Goal: Find specific page/section: Find specific page/section

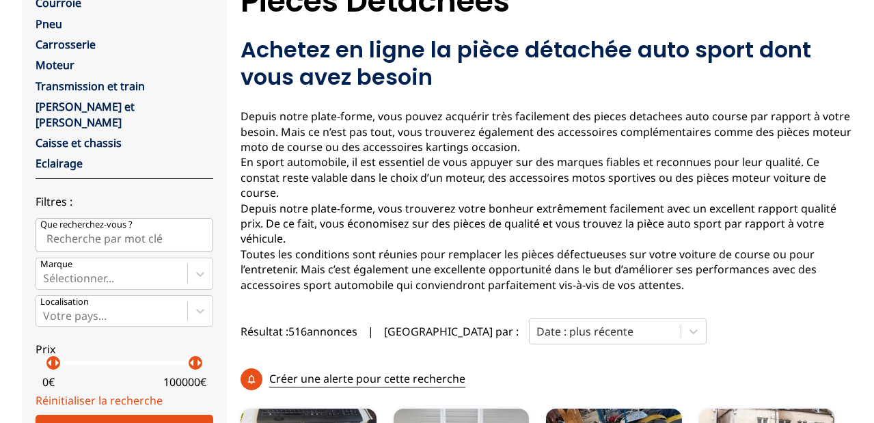
scroll to position [130, 0]
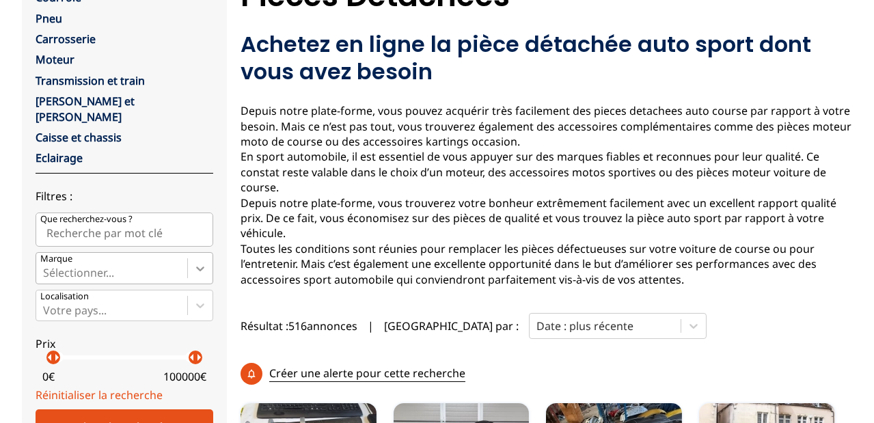
click at [196, 266] on icon at bounding box center [200, 268] width 8 height 5
click at [46, 266] on input "Marque Sélectionner..." at bounding box center [44, 272] width 3 height 12
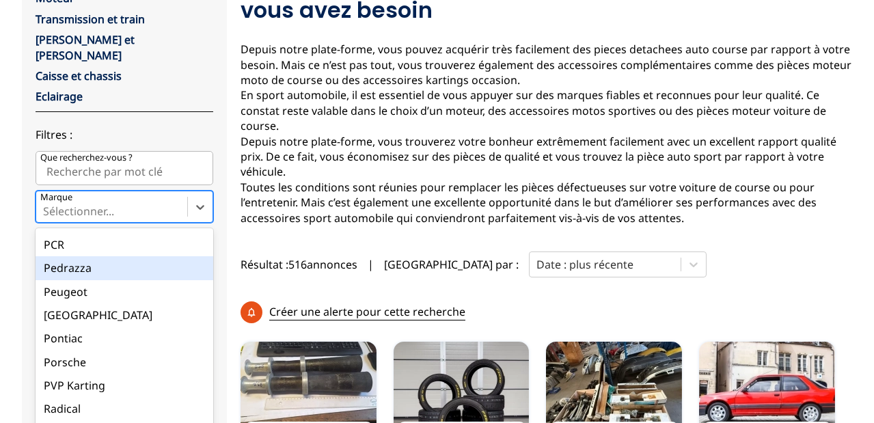
scroll to position [2407, 0]
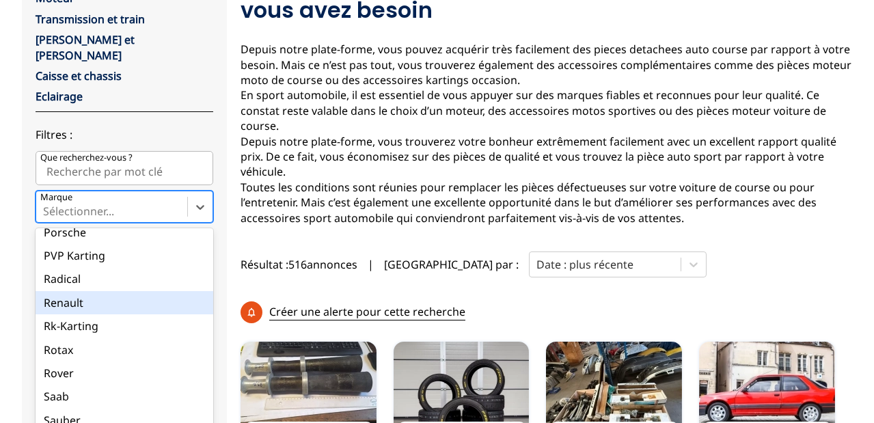
click at [57, 291] on div "Renault" at bounding box center [125, 302] width 178 height 23
click at [46, 217] on input "Marque option Renault focused, 106 of 137. 137 results available. Use Up and Do…" at bounding box center [44, 211] width 3 height 12
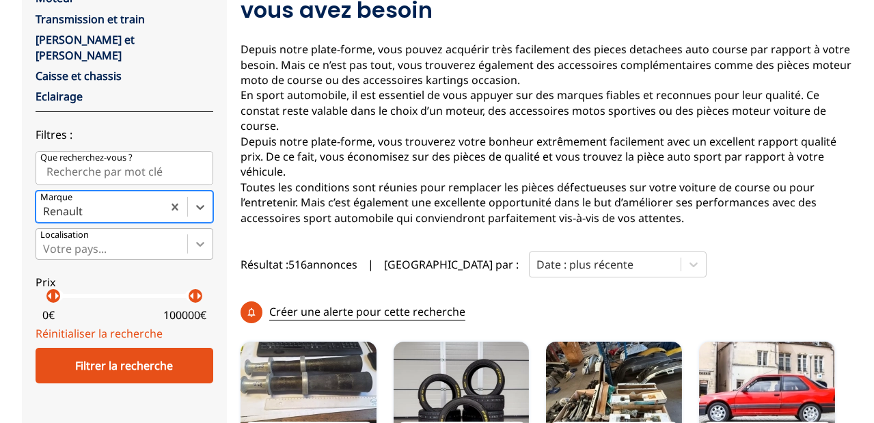
click at [195, 237] on icon at bounding box center [200, 244] width 14 height 14
click at [46, 243] on input "Votre pays..." at bounding box center [44, 249] width 3 height 12
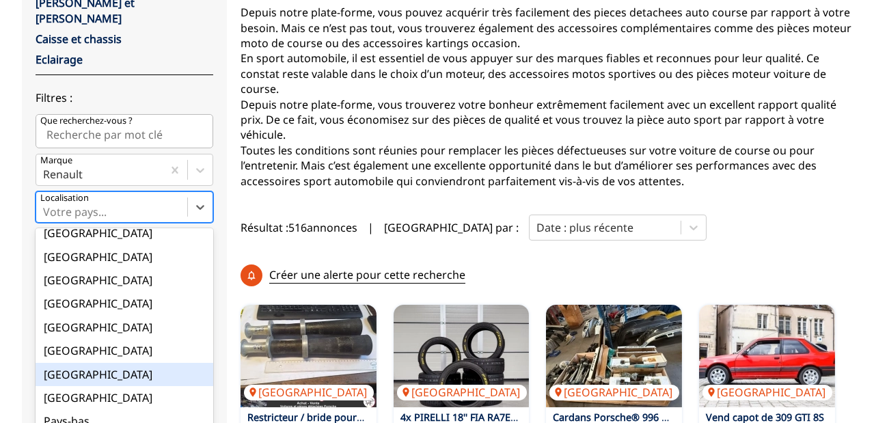
scroll to position [0, 0]
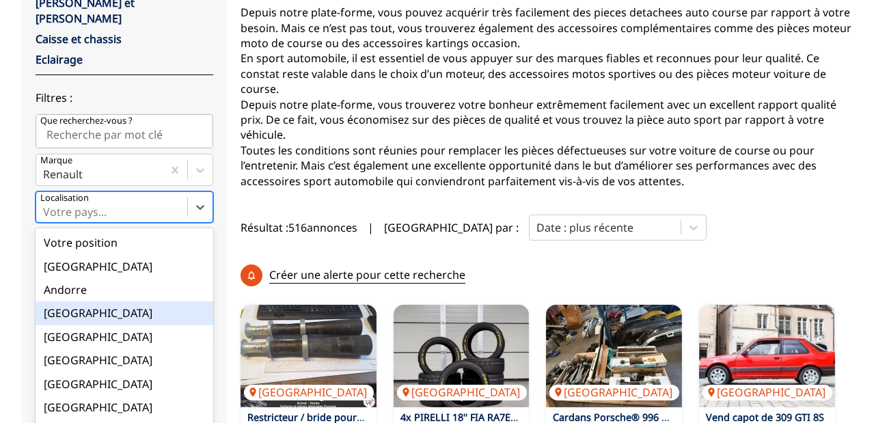
click at [81, 301] on div "[GEOGRAPHIC_DATA]" at bounding box center [125, 312] width 178 height 23
click at [46, 218] on input "option Autriche focused, 4 of 18. 18 results available. Use Up and Down to choo…" at bounding box center [44, 212] width 3 height 12
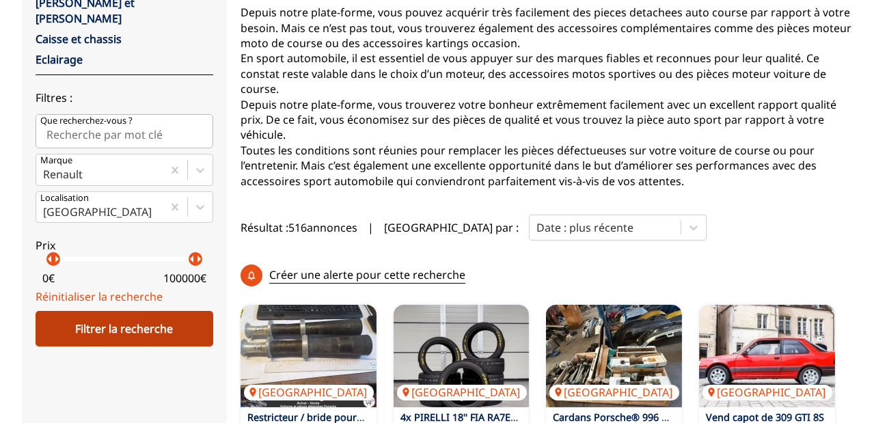
click at [102, 314] on div "Filtrer la recherche" at bounding box center [125, 329] width 178 height 36
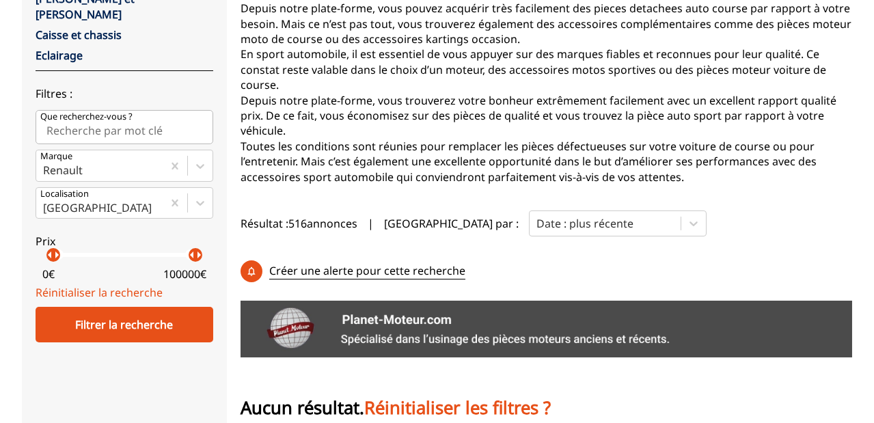
scroll to position [228, 0]
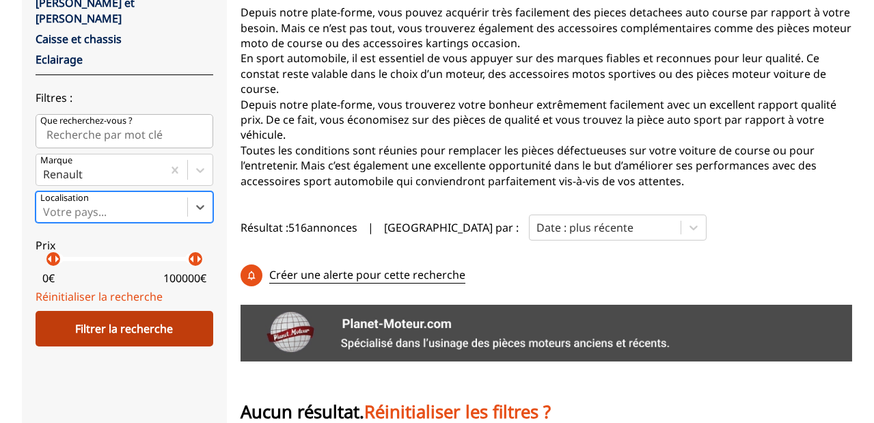
click at [135, 315] on div "Filtrer la recherche" at bounding box center [125, 329] width 178 height 36
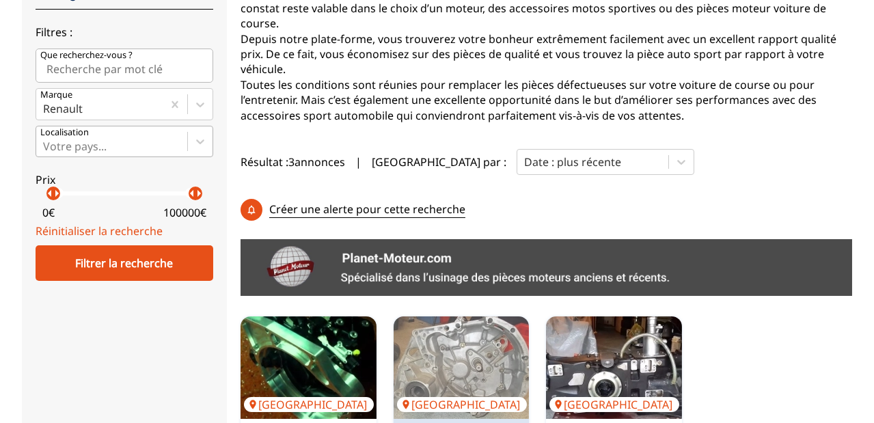
scroll to position [293, 0]
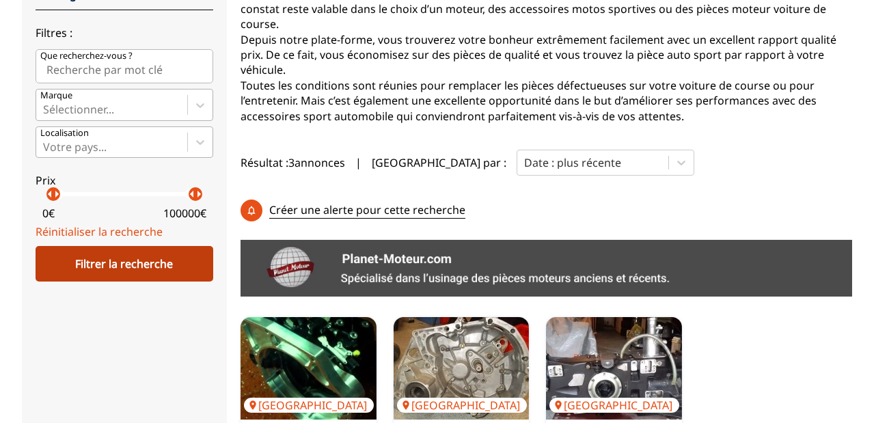
click at [96, 246] on div "Filtrer la recherche" at bounding box center [125, 264] width 178 height 36
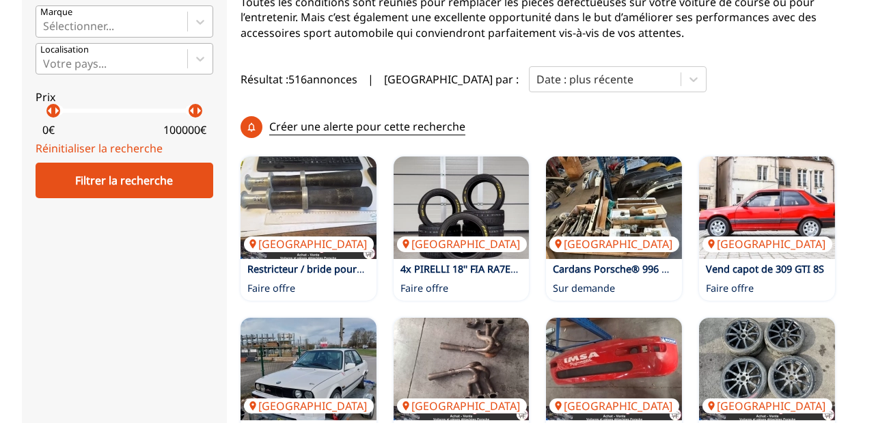
scroll to position [162, 0]
